Goal: Communication & Community: Connect with others

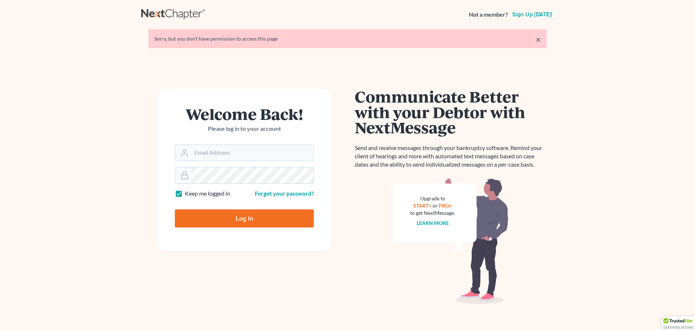
type input "[PERSON_NAME][EMAIL_ADDRESS][DOMAIN_NAME]"
click at [222, 218] on input "Log In" at bounding box center [244, 218] width 139 height 18
type input "Thinking..."
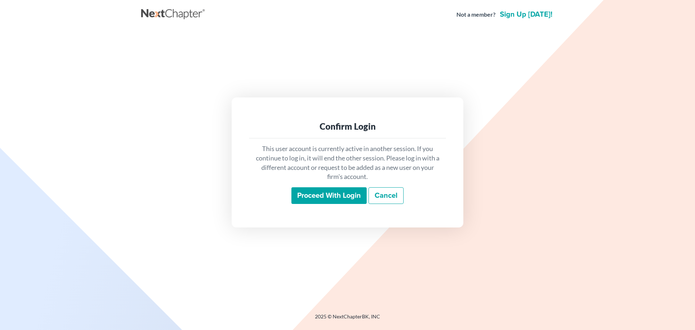
click at [305, 195] on input "Proceed with login" at bounding box center [329, 195] width 75 height 17
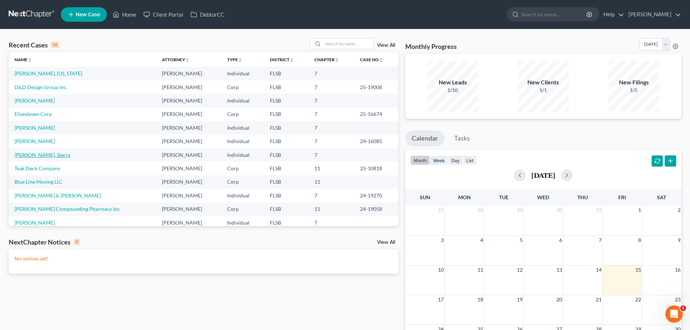
click at [29, 155] on link "[PERSON_NAME], Sierra" at bounding box center [42, 155] width 56 height 6
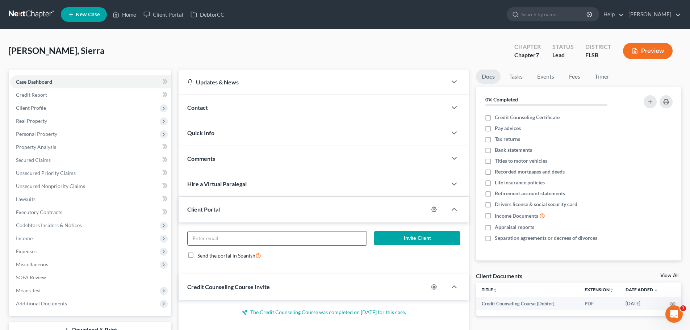
click at [205, 239] on input "email" at bounding box center [277, 238] width 179 height 14
click at [249, 236] on input "email" at bounding box center [277, 238] width 179 height 14
type input "[EMAIL_ADDRESS][DOMAIN_NAME]"
click at [400, 241] on button "Invite Client" at bounding box center [417, 238] width 86 height 14
